Goal: Navigation & Orientation: Find specific page/section

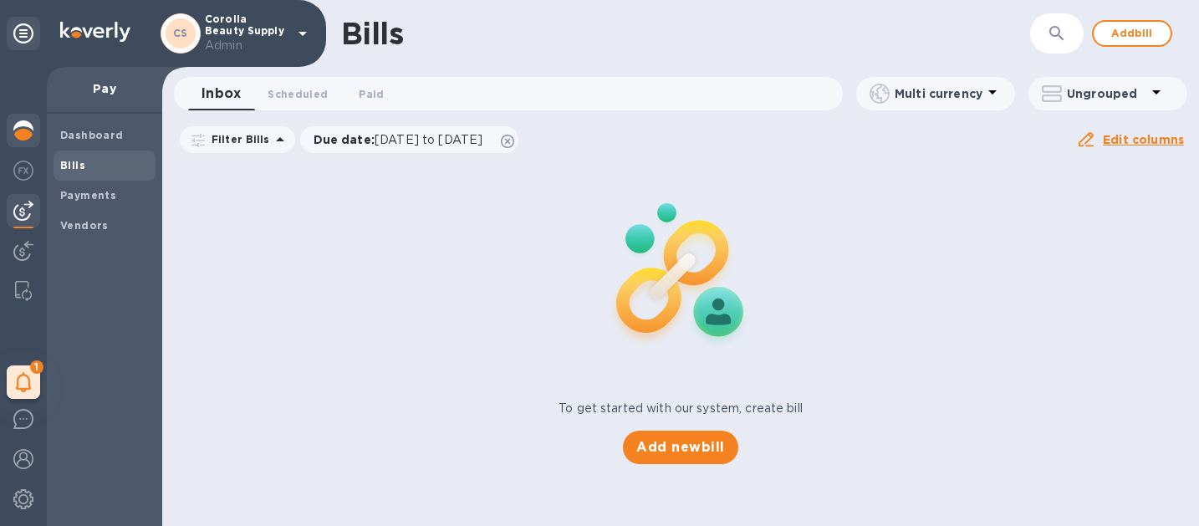
click at [30, 135] on img at bounding box center [23, 130] width 20 height 20
